Goal: Download file/media

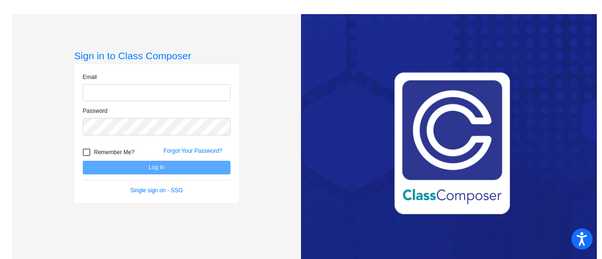
click at [193, 90] on input "email" at bounding box center [157, 92] width 148 height 17
type input "[EMAIL_ADDRESS][DOMAIN_NAME]"
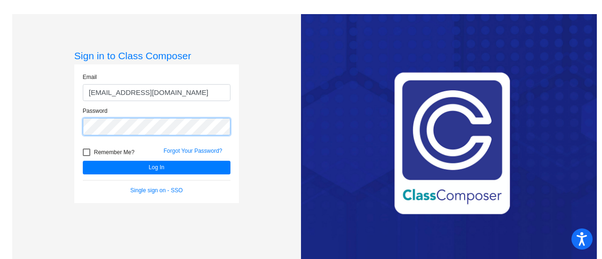
click at [83, 161] on button "Log In" at bounding box center [157, 168] width 148 height 14
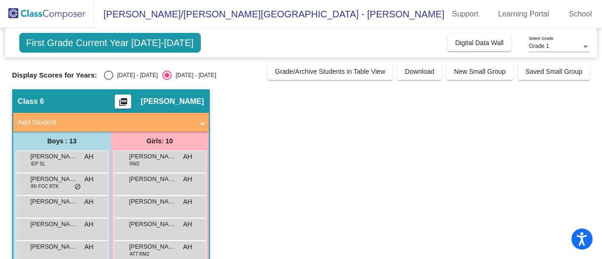
click at [110, 74] on div "Select an option" at bounding box center [108, 75] width 9 height 9
click at [109, 80] on input "[DATE] - [DATE]" at bounding box center [108, 80] width 0 height 0
radio input "true"
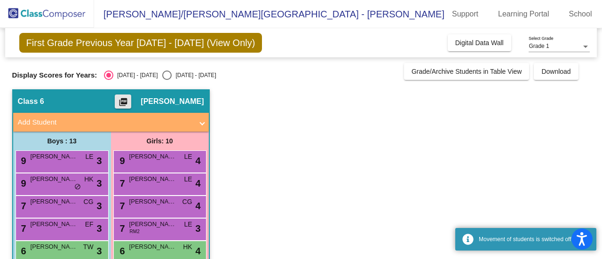
click at [129, 99] on mat-icon "picture_as_pdf" at bounding box center [123, 103] width 11 height 13
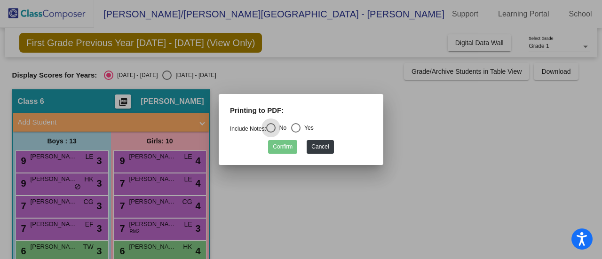
click at [299, 129] on div "Select an option" at bounding box center [295, 127] width 9 height 9
click at [296, 133] on input "Yes" at bounding box center [295, 133] width 0 height 0
radio input "true"
click at [290, 148] on button "Confirm" at bounding box center [282, 147] width 29 height 14
